Goal: Information Seeking & Learning: Learn about a topic

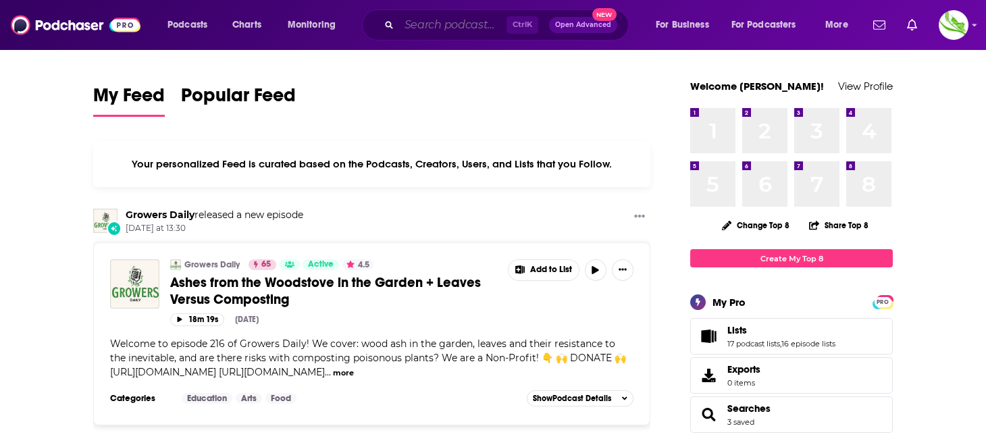
click at [437, 34] on input "Search podcasts, credits, & more..." at bounding box center [452, 25] width 107 height 22
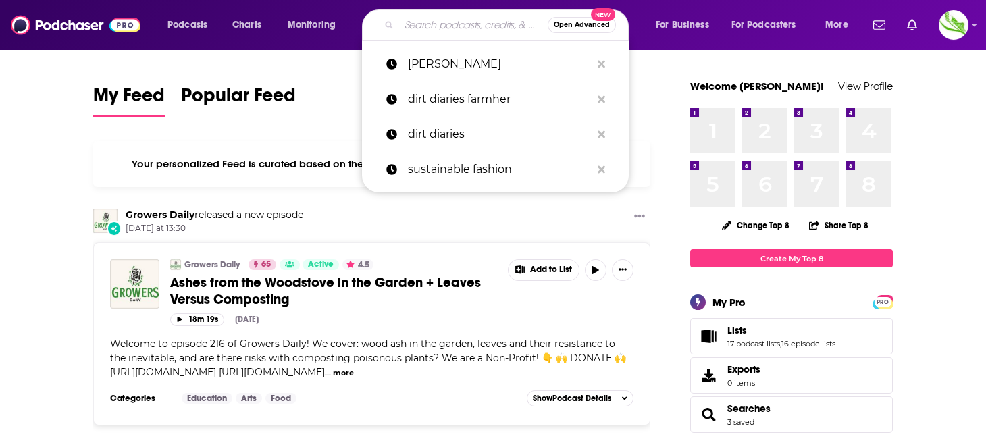
paste input "Rev Left Radio"
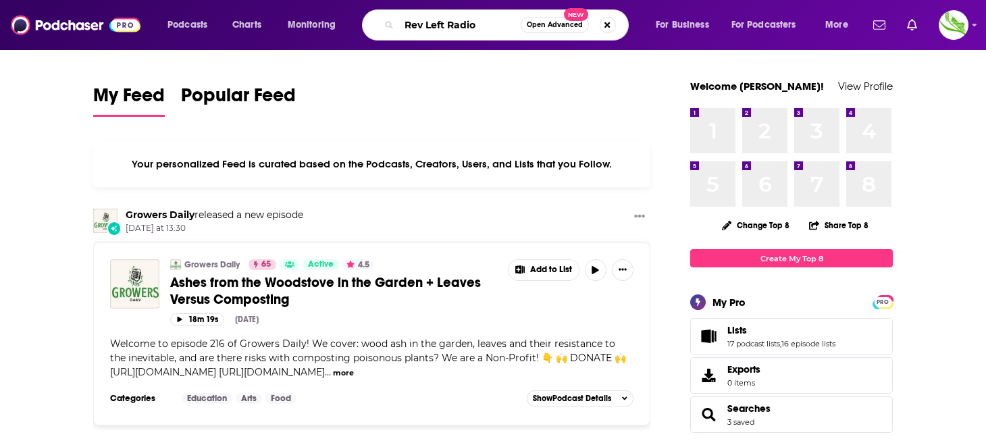
type input "Rev Left Radio"
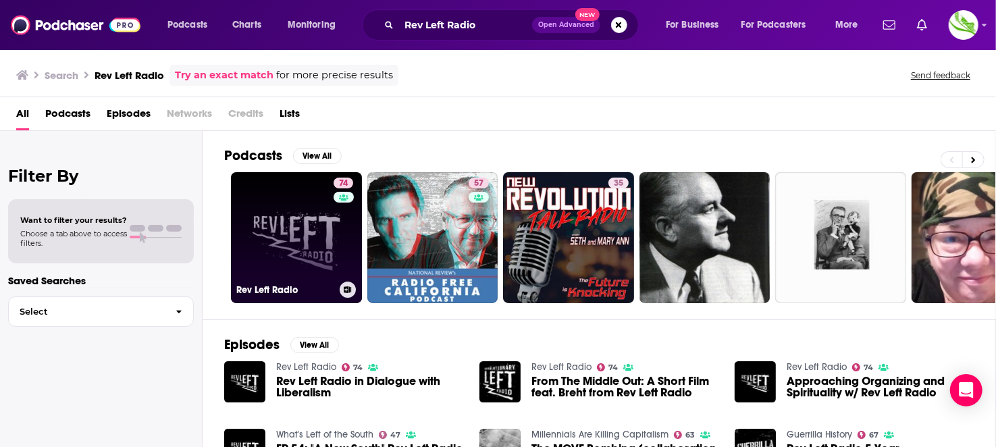
click at [304, 216] on link "74 Rev Left Radio" at bounding box center [296, 237] width 131 height 131
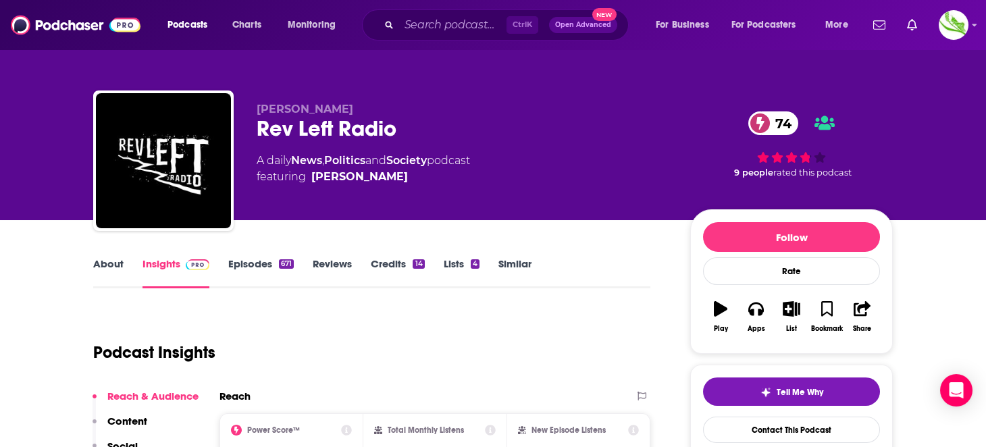
click at [103, 259] on link "About" at bounding box center [108, 272] width 30 height 31
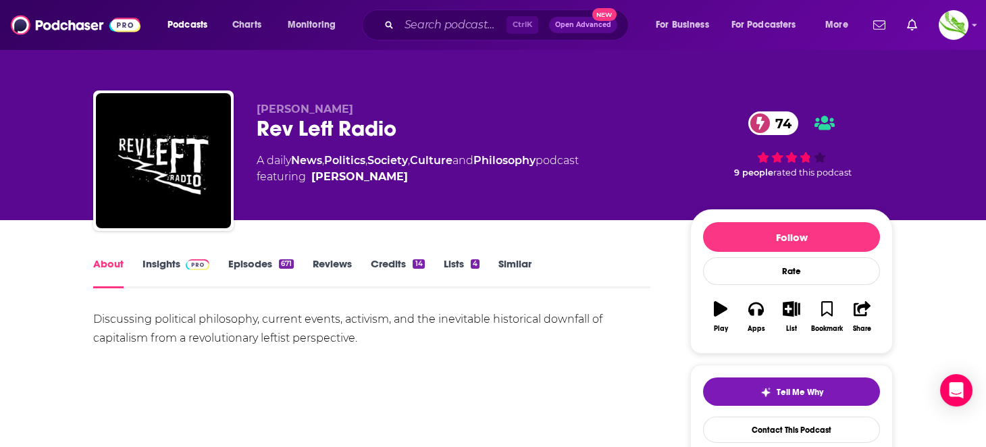
click at [159, 262] on link "Insights" at bounding box center [175, 272] width 67 height 31
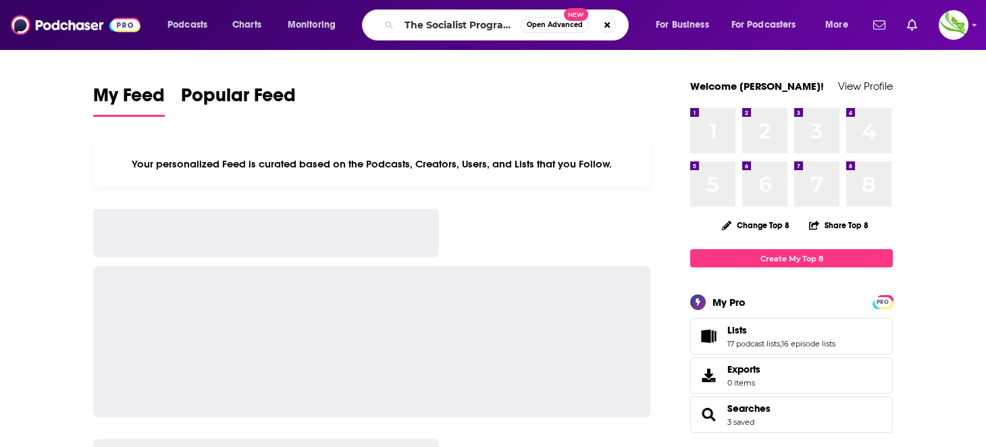
type input "The Socialist Program with Brian Becker"
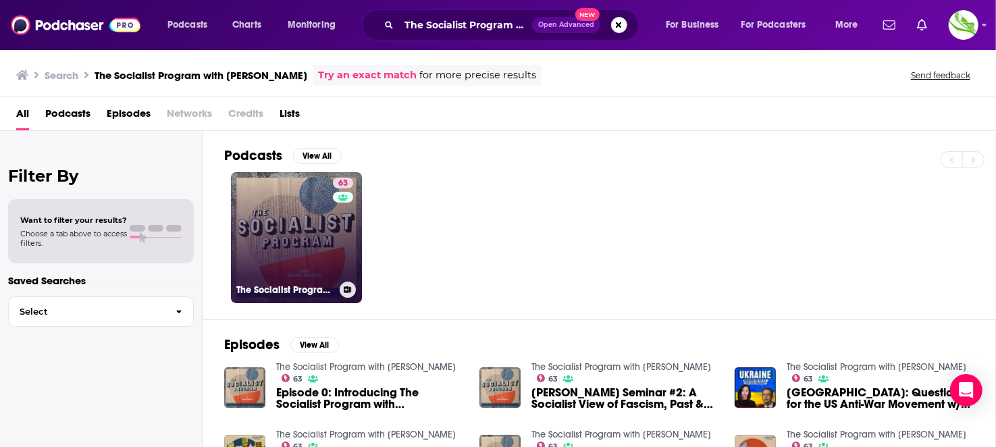
click at [310, 235] on link "63 The Socialist Program with Brian Becker" at bounding box center [296, 237] width 131 height 131
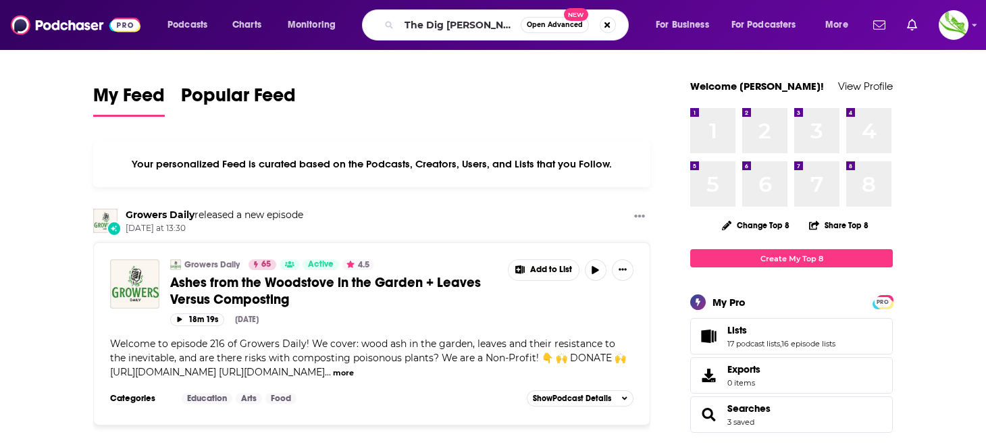
type input "The Dig Daniel Denvir"
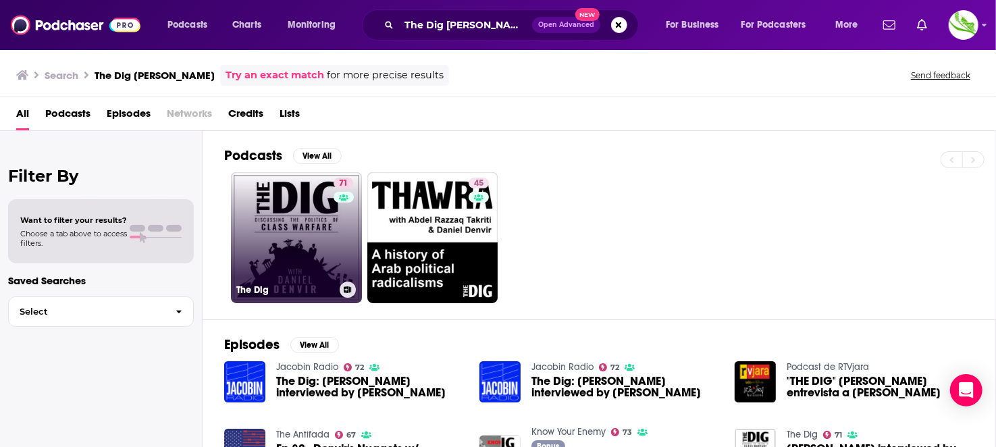
click at [316, 248] on link "71 The Dig" at bounding box center [296, 237] width 131 height 131
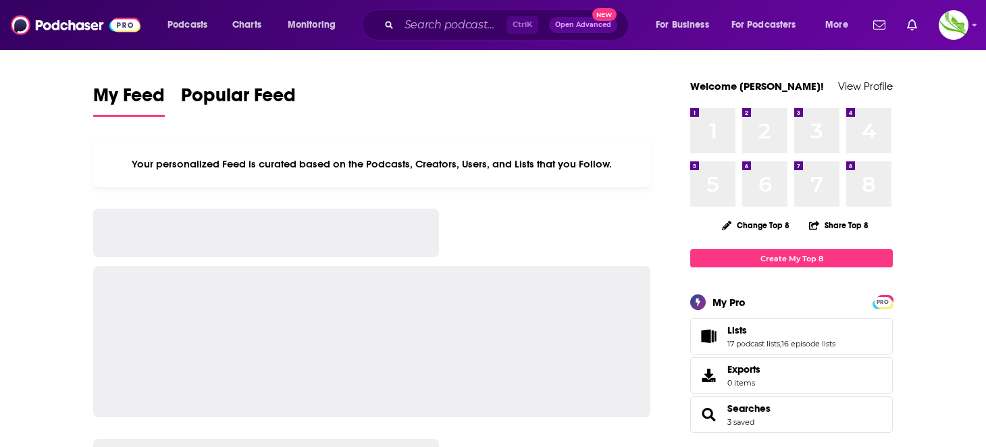
click at [423, 28] on input "Search podcasts, credits, & more..." at bounding box center [452, 25] width 107 height 22
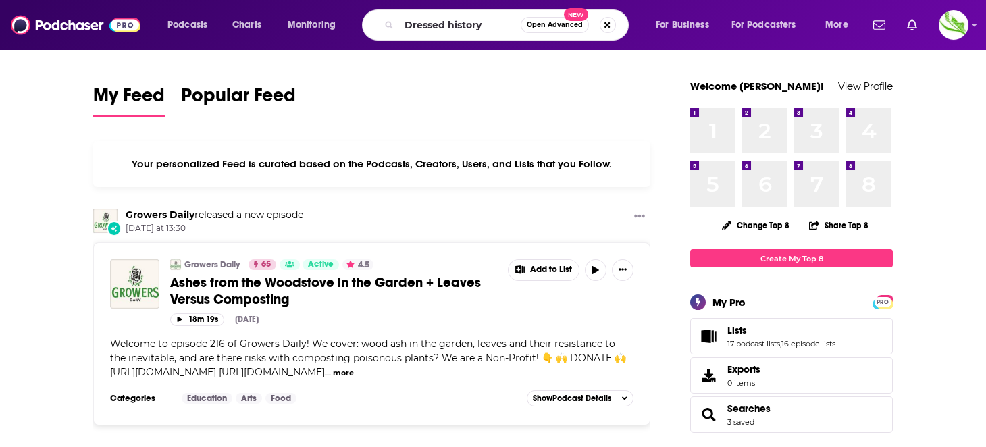
type input "Dressed history"
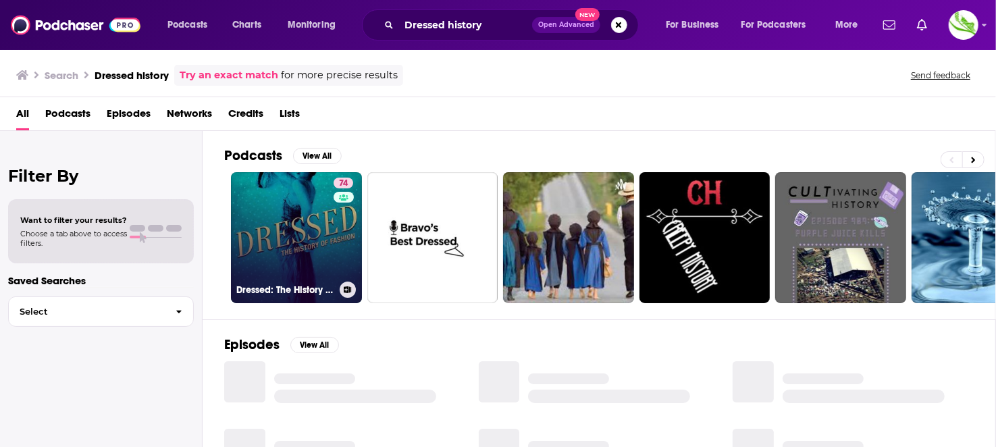
click at [289, 230] on link "74 Dressed: The History of Fashion" at bounding box center [296, 237] width 131 height 131
